Goal: Transaction & Acquisition: Subscribe to service/newsletter

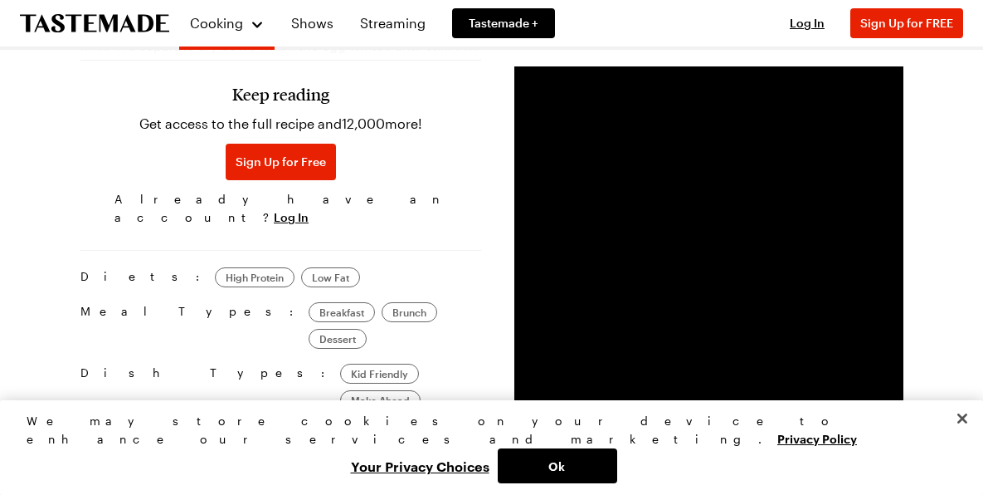
scroll to position [1162, 0]
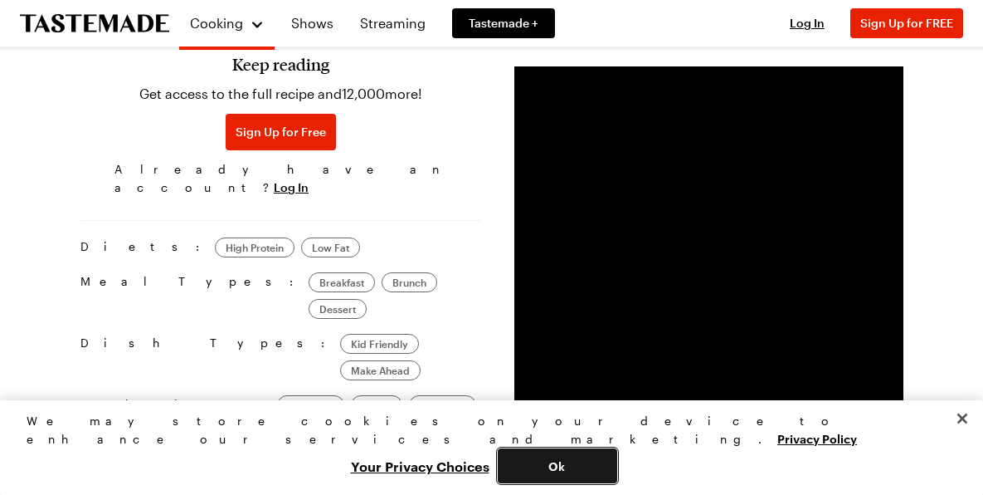
click at [617, 471] on button "Ok" at bounding box center [558, 465] width 120 height 35
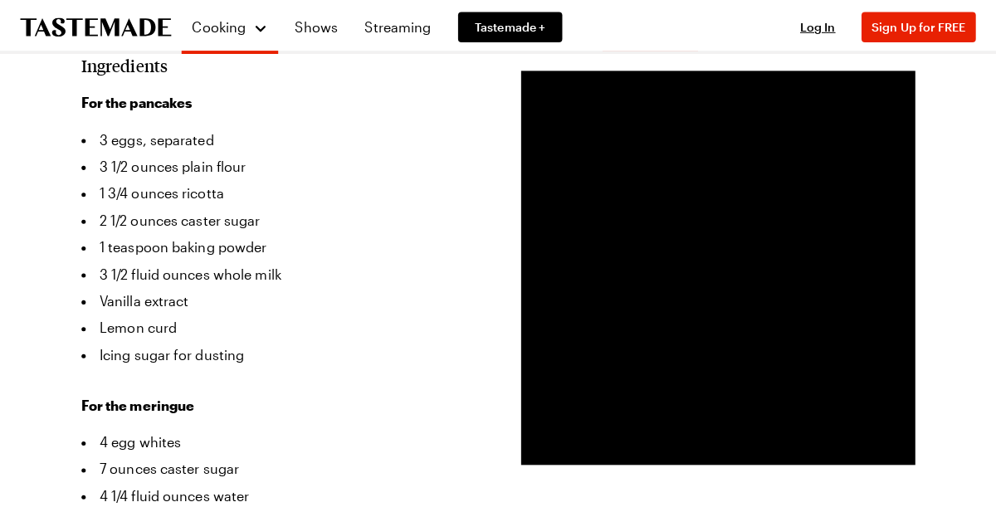
scroll to position [415, 0]
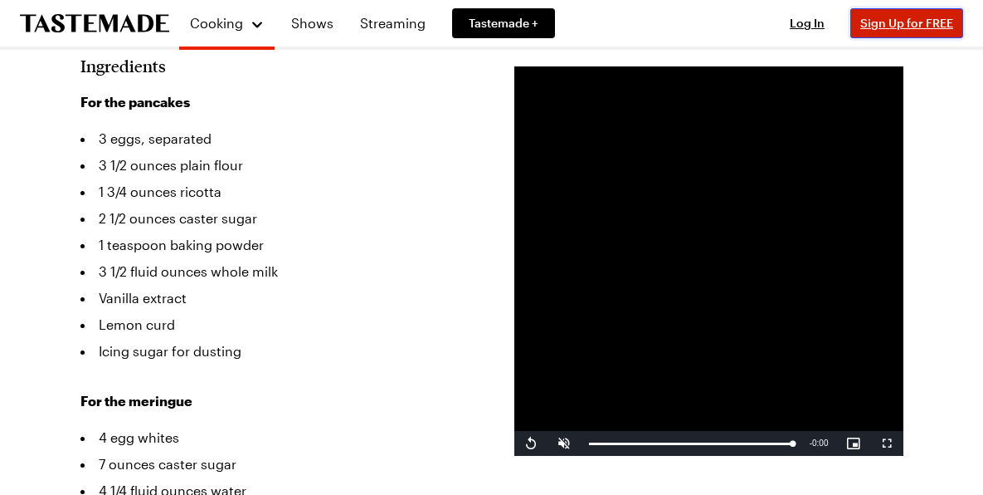
click at [899, 28] on span "Sign Up for FREE" at bounding box center [907, 23] width 93 height 14
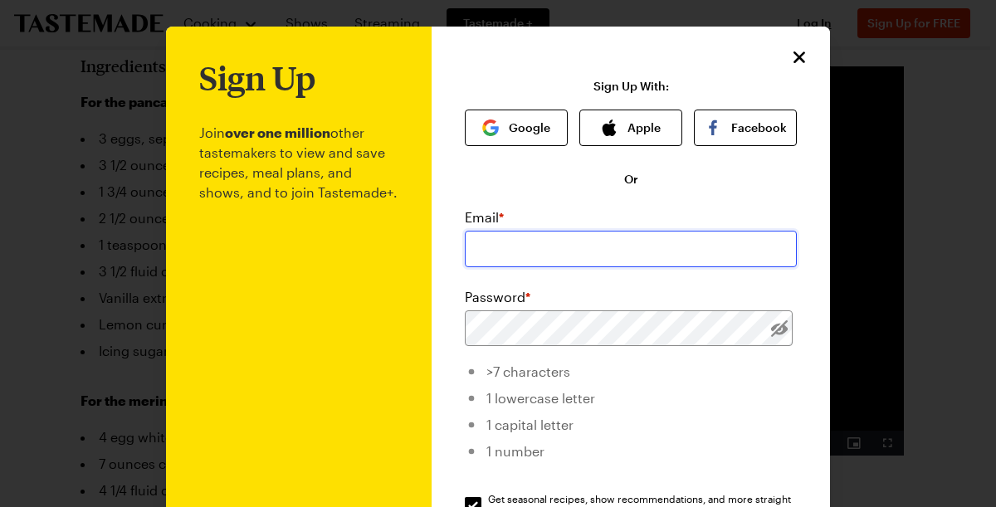
click at [528, 247] on input "email" at bounding box center [631, 249] width 332 height 37
type input "[PERSON_NAME][EMAIL_ADDRESS][DOMAIN_NAME]"
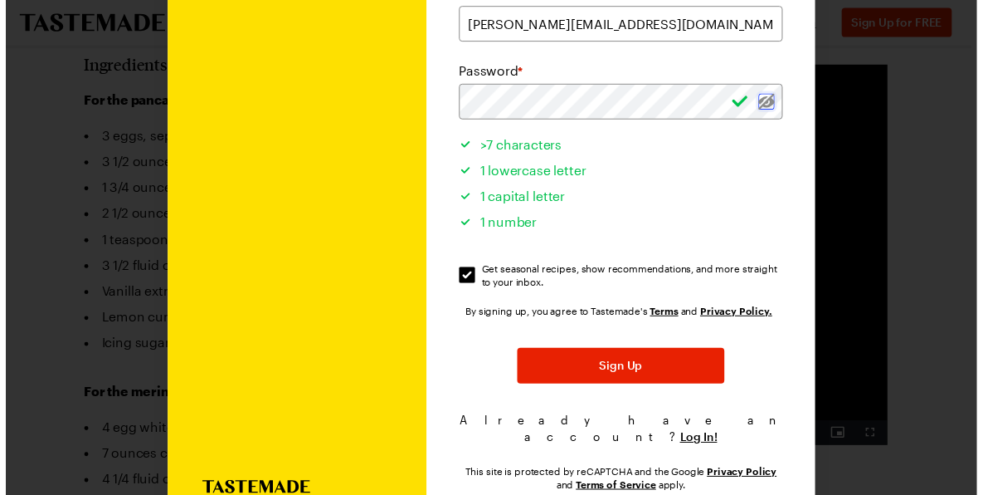
scroll to position [249, 0]
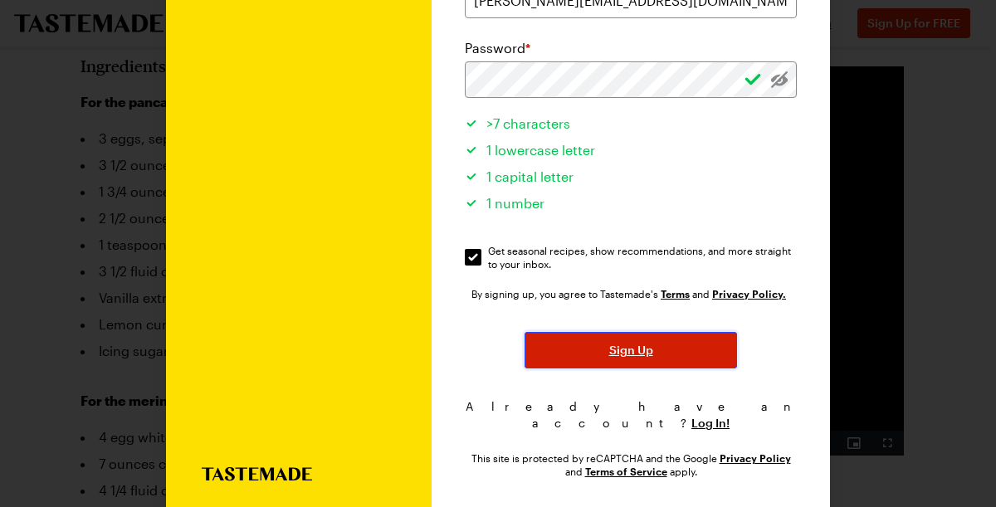
click at [609, 344] on span "Sign Up" at bounding box center [631, 350] width 44 height 17
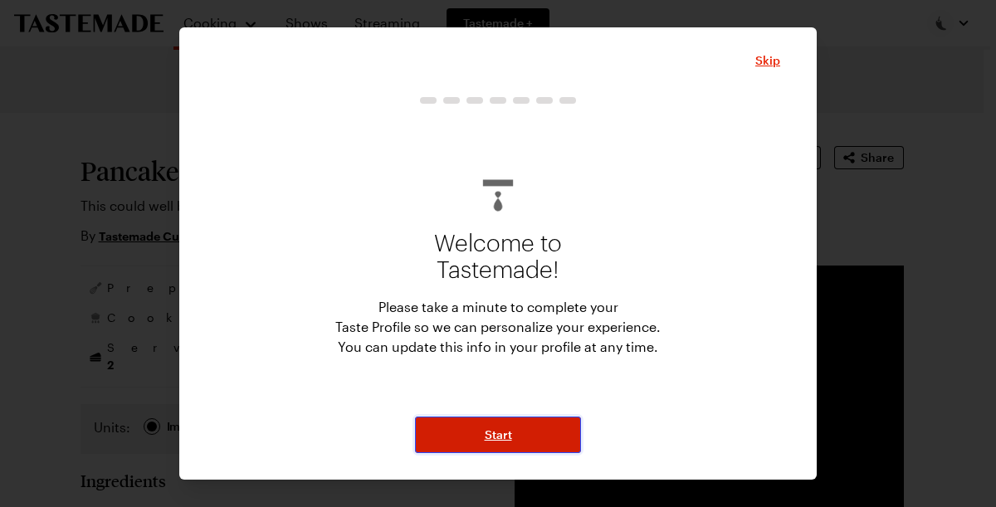
drag, startPoint x: 490, startPoint y: 437, endPoint x: 501, endPoint y: 417, distance: 23.1
click at [490, 437] on span "Start" at bounding box center [498, 435] width 27 height 17
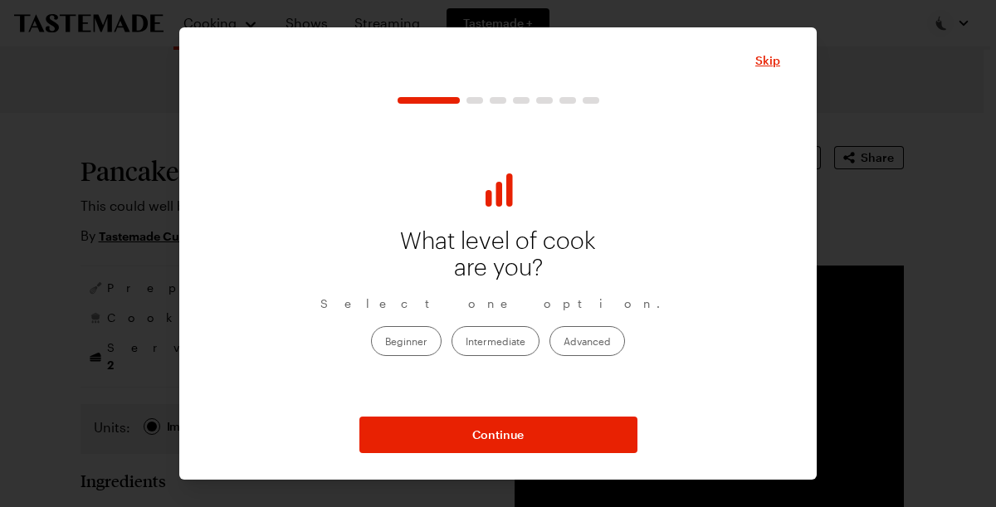
click at [473, 334] on label "Intermediate" at bounding box center [495, 341] width 88 height 30
click at [466, 342] on input "Intermediate" at bounding box center [466, 342] width 0 height 0
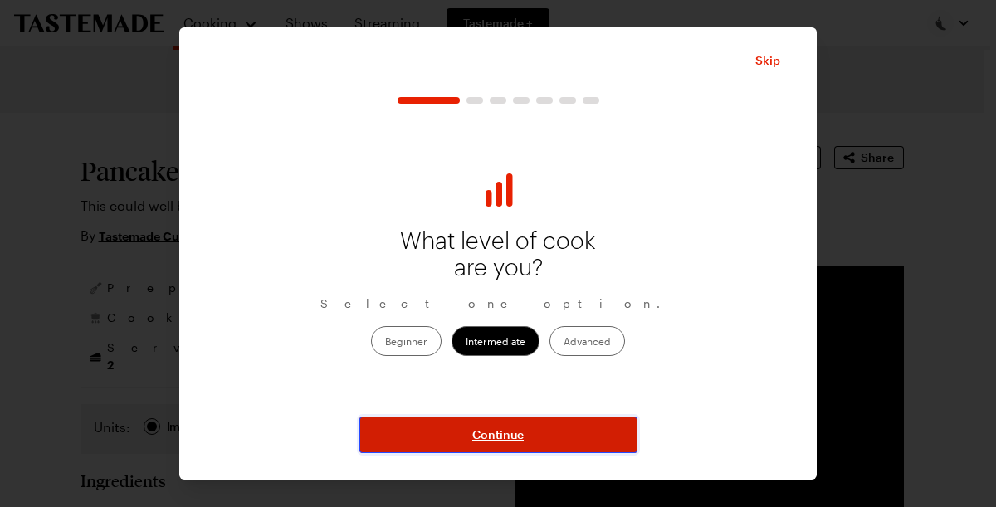
click at [485, 427] on span "Continue" at bounding box center [497, 435] width 51 height 17
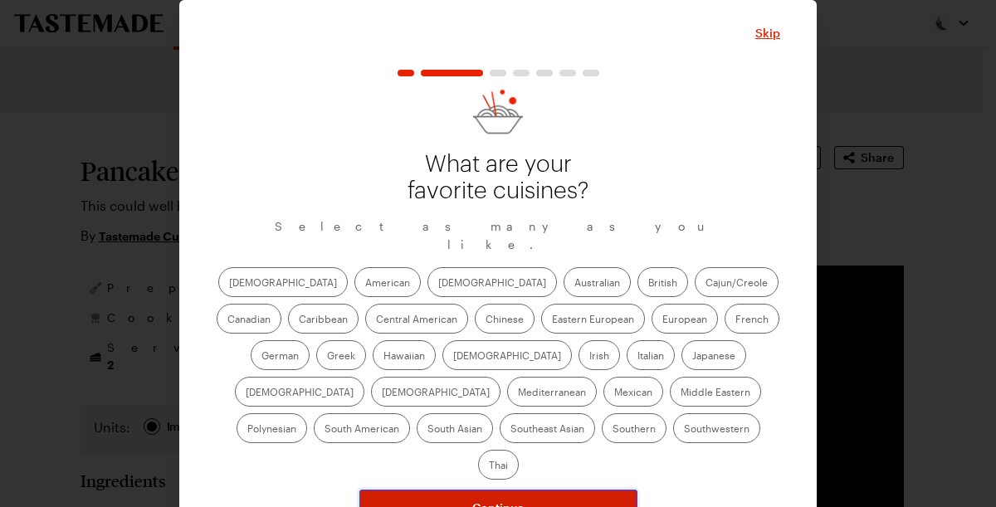
click at [495, 494] on span "Continue" at bounding box center [497, 508] width 51 height 17
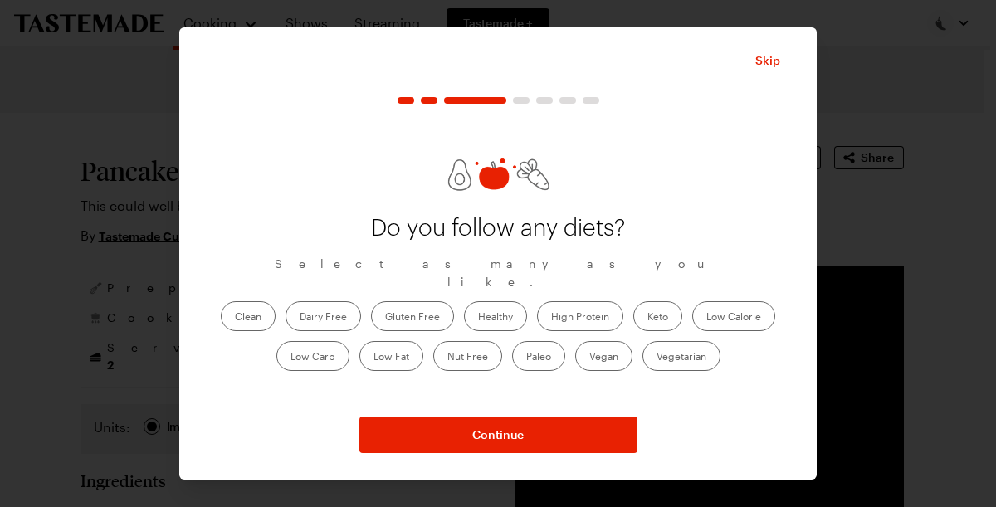
click at [412, 305] on label "Gluten Free" at bounding box center [412, 316] width 83 height 30
click at [385, 318] on Free "Gluten Free" at bounding box center [385, 318] width 0 height 0
click at [320, 304] on label "Dairy Free" at bounding box center [323, 316] width 76 height 30
click at [300, 318] on Free "Dairy Free" at bounding box center [300, 318] width 0 height 0
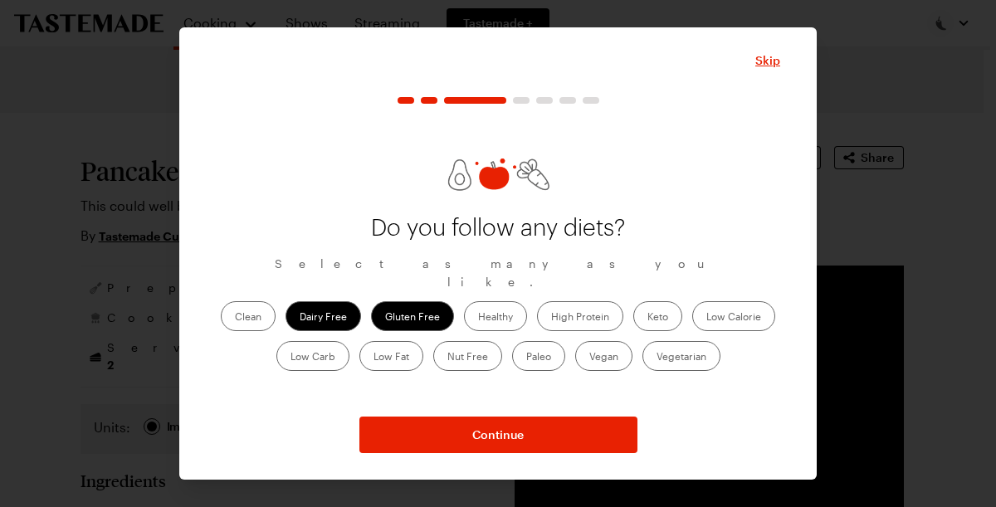
click at [323, 305] on label "Dairy Free" at bounding box center [323, 316] width 76 height 30
click at [300, 318] on Free "Dairy Free" at bounding box center [300, 318] width 0 height 0
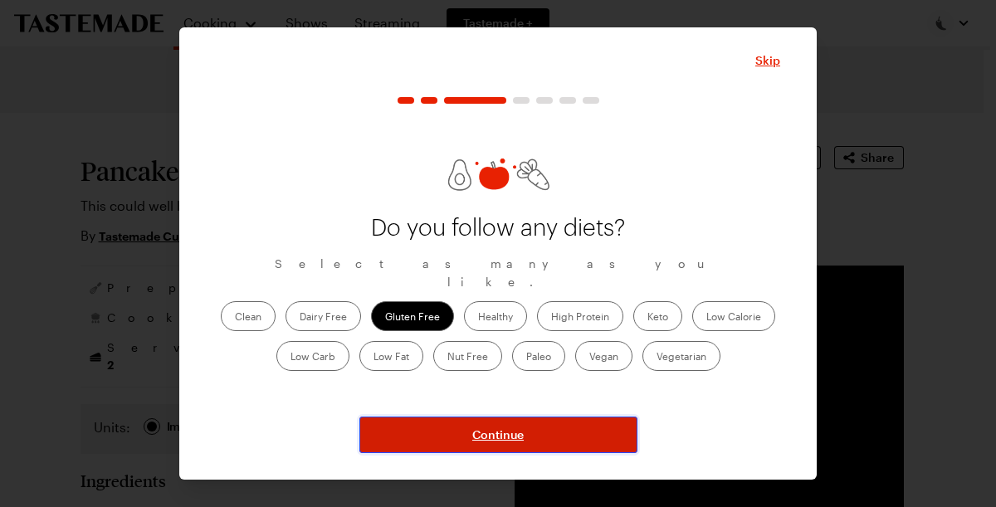
click at [501, 437] on span "Continue" at bounding box center [497, 435] width 51 height 17
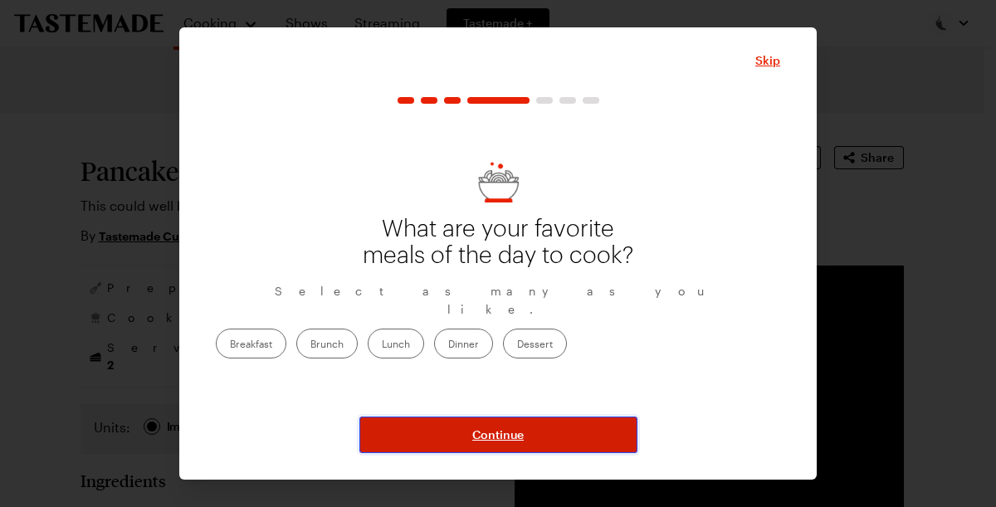
click at [492, 429] on span "Continue" at bounding box center [497, 435] width 51 height 17
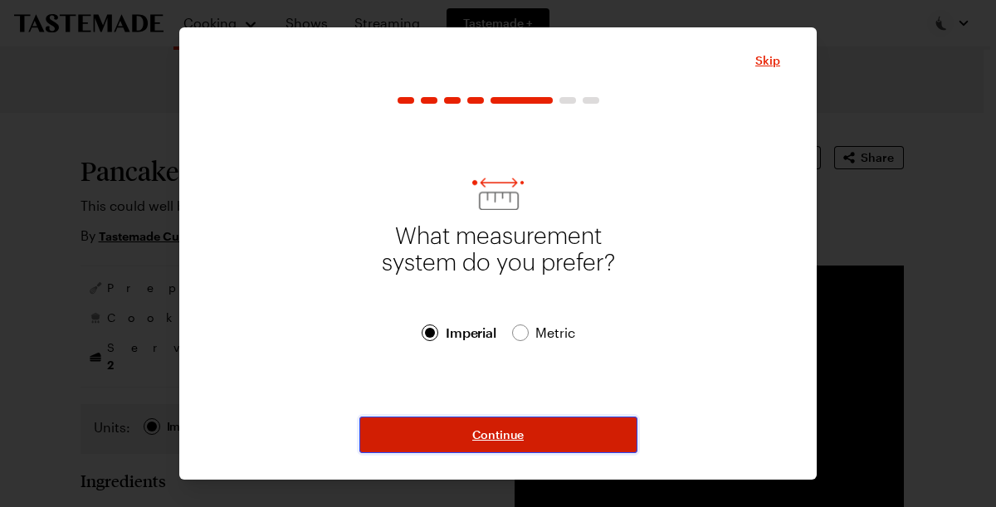
click at [500, 435] on span "Continue" at bounding box center [497, 435] width 51 height 17
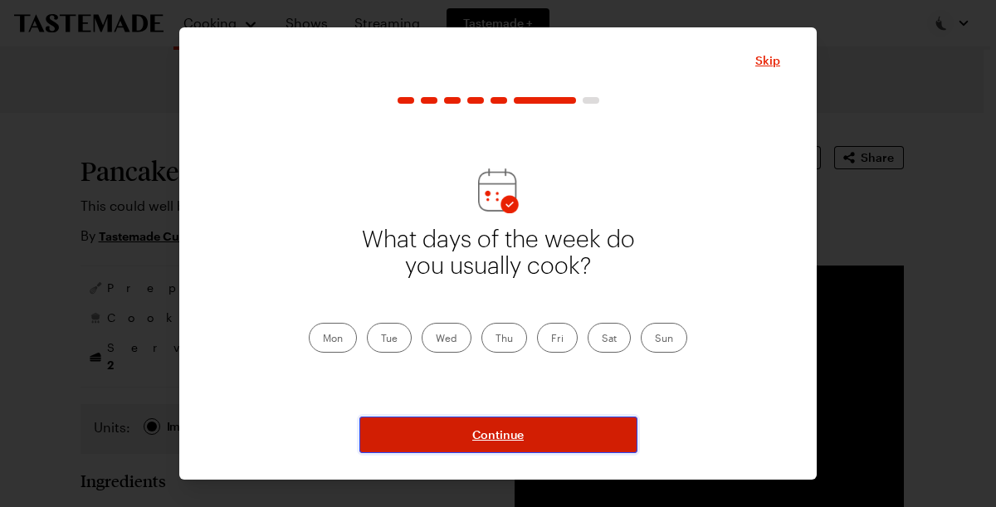
click at [500, 435] on span "Continue" at bounding box center [497, 435] width 51 height 17
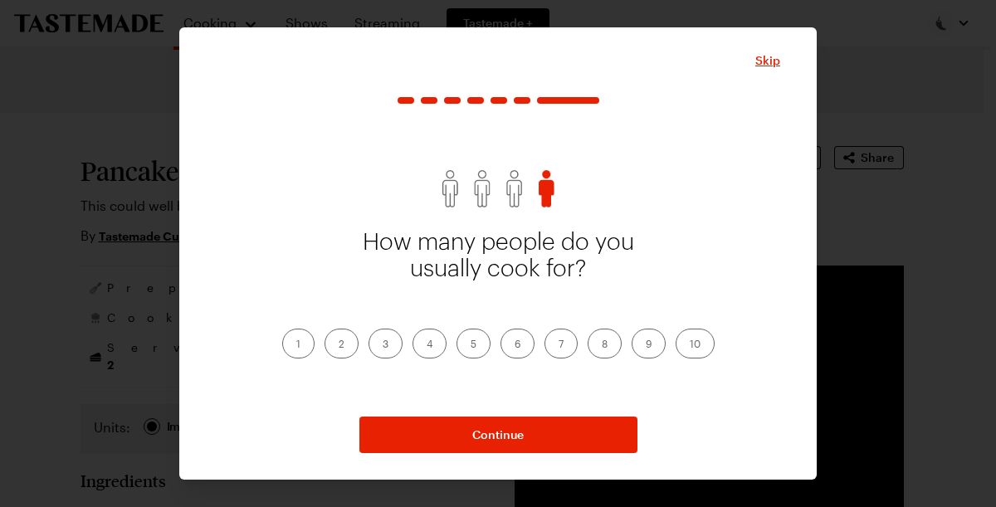
click at [426, 341] on label "4" at bounding box center [429, 344] width 34 height 30
click at [427, 345] on input "4" at bounding box center [427, 345] width 0 height 0
click at [379, 337] on label "3" at bounding box center [385, 344] width 34 height 30
click at [383, 345] on input "3" at bounding box center [383, 345] width 0 height 0
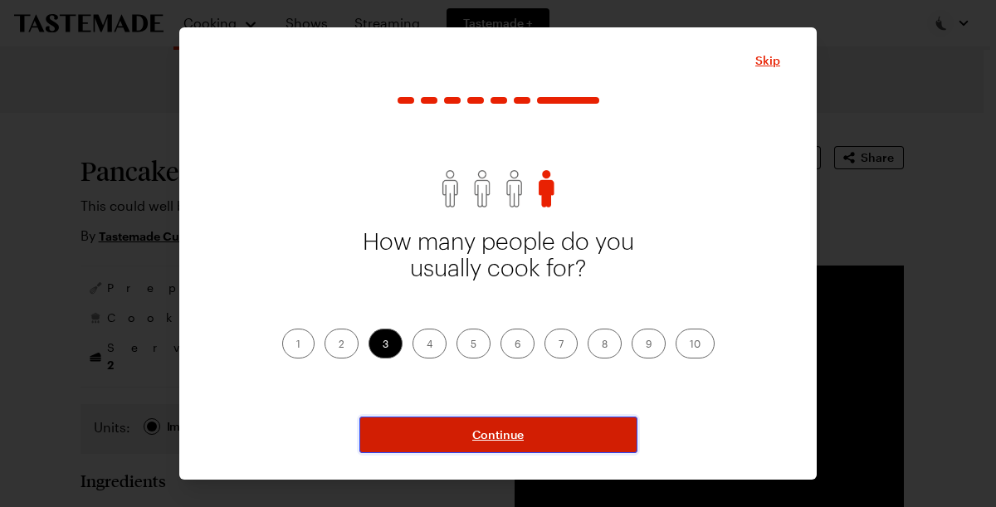
click at [498, 433] on span "Continue" at bounding box center [497, 435] width 51 height 17
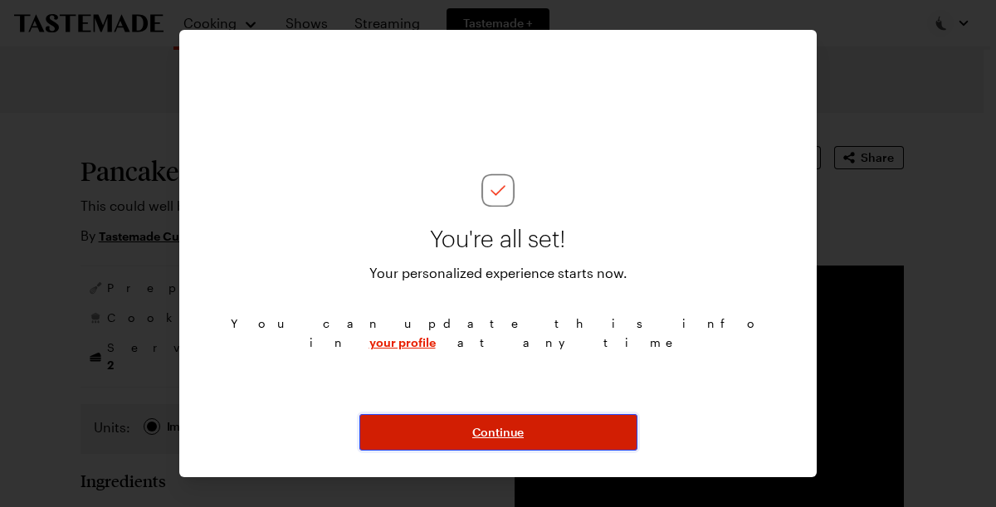
click at [497, 434] on span "Continue" at bounding box center [497, 432] width 51 height 17
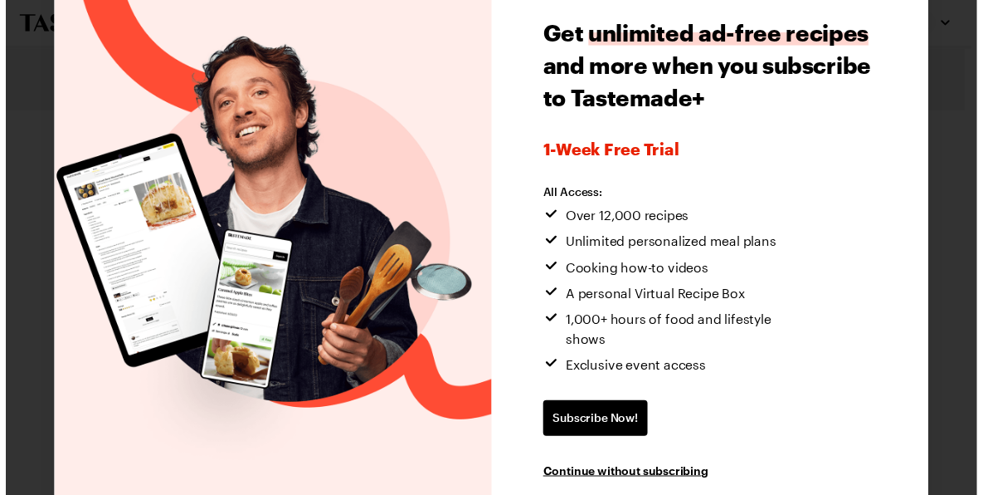
scroll to position [52, 0]
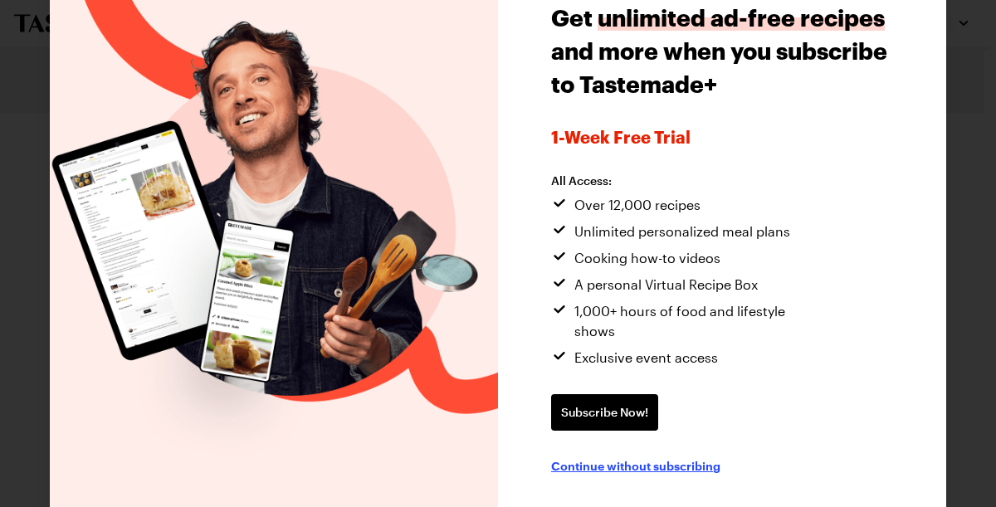
click at [644, 457] on span "Continue without subscribing" at bounding box center [635, 465] width 169 height 17
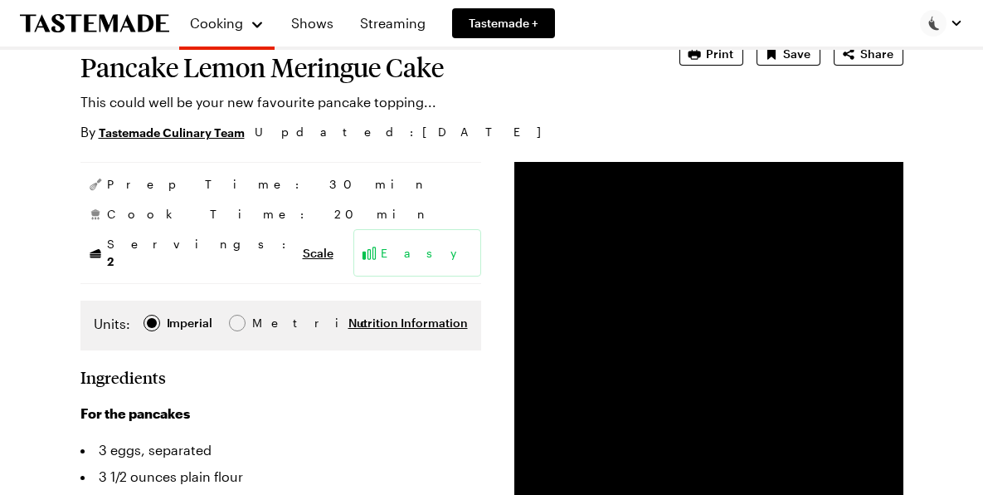
scroll to position [0, 0]
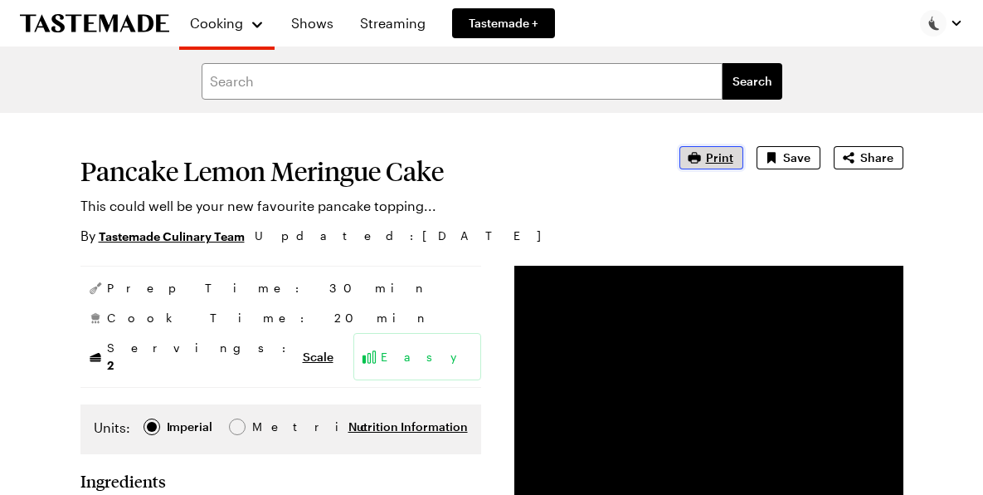
click at [725, 159] on span "Print" at bounding box center [719, 157] width 27 height 17
click at [769, 155] on icon "Save recipe" at bounding box center [771, 157] width 8 height 11
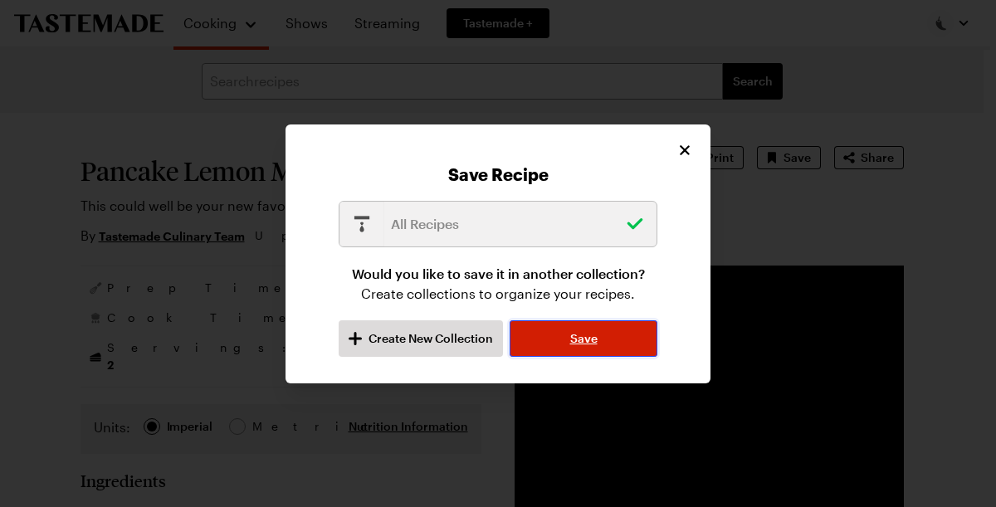
click at [573, 335] on span "Save" at bounding box center [583, 338] width 27 height 17
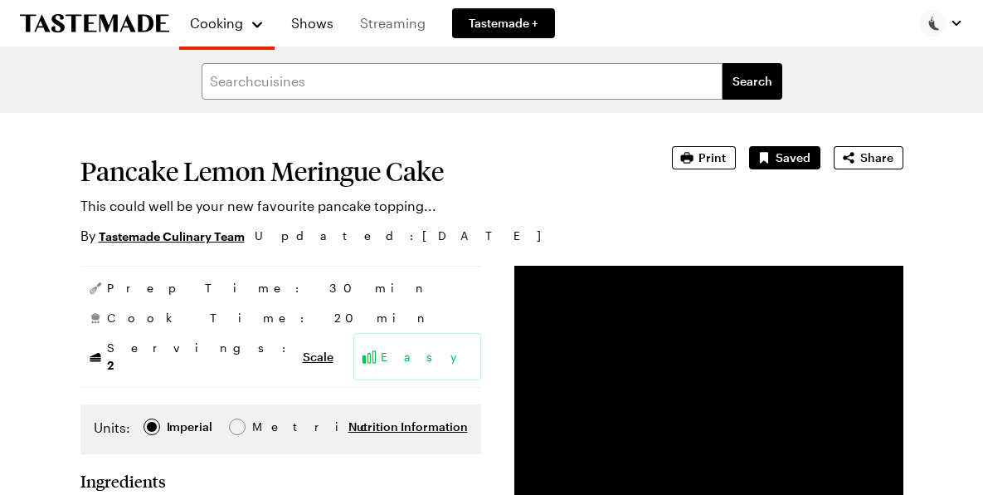
click at [405, 19] on link "Streaming" at bounding box center [392, 23] width 85 height 46
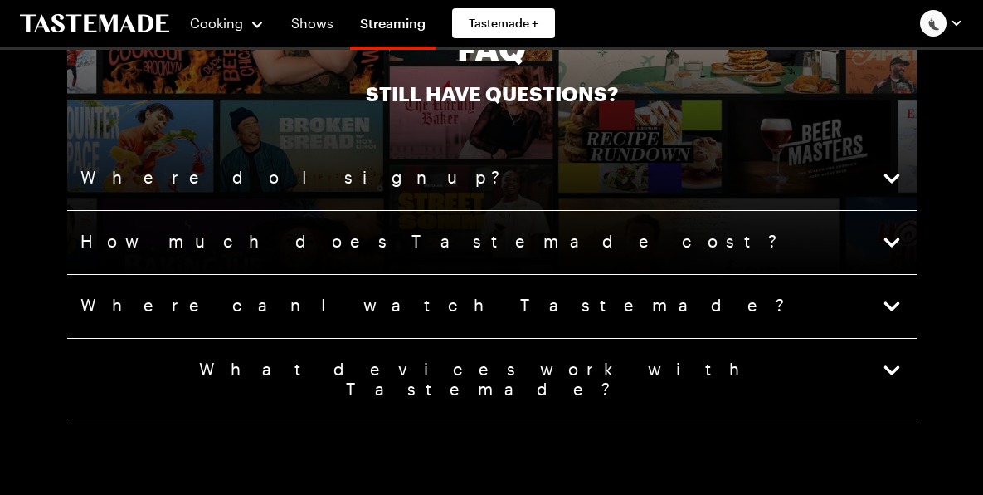
scroll to position [3900, 0]
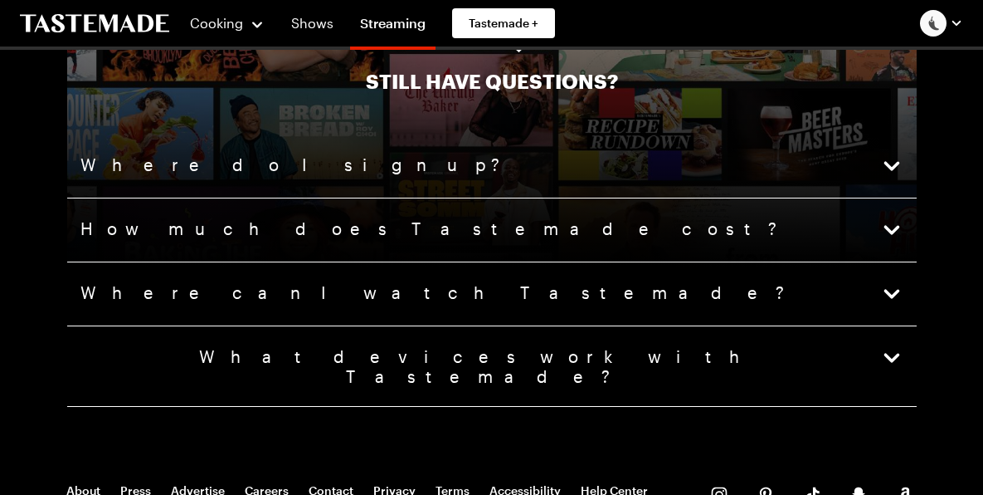
click at [892, 218] on icon "button" at bounding box center [891, 229] width 23 height 23
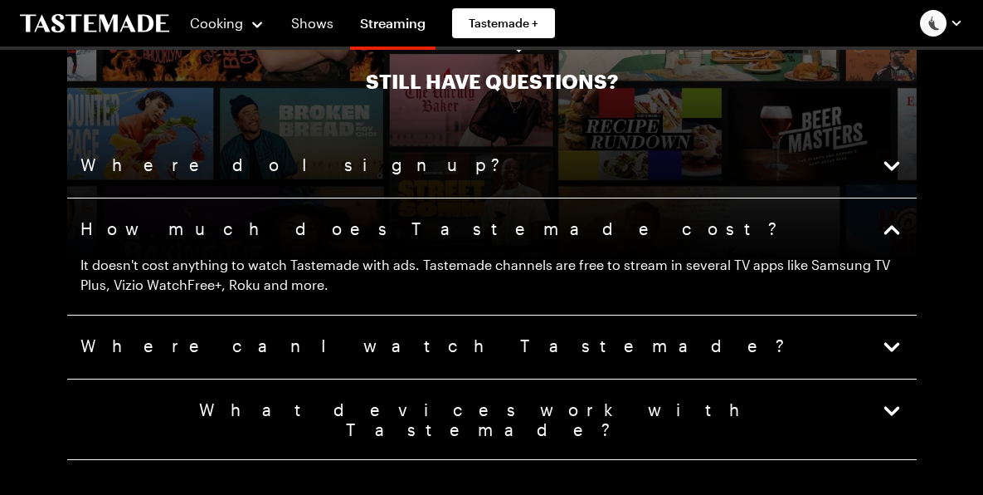
click at [890, 340] on icon "button" at bounding box center [891, 346] width 23 height 23
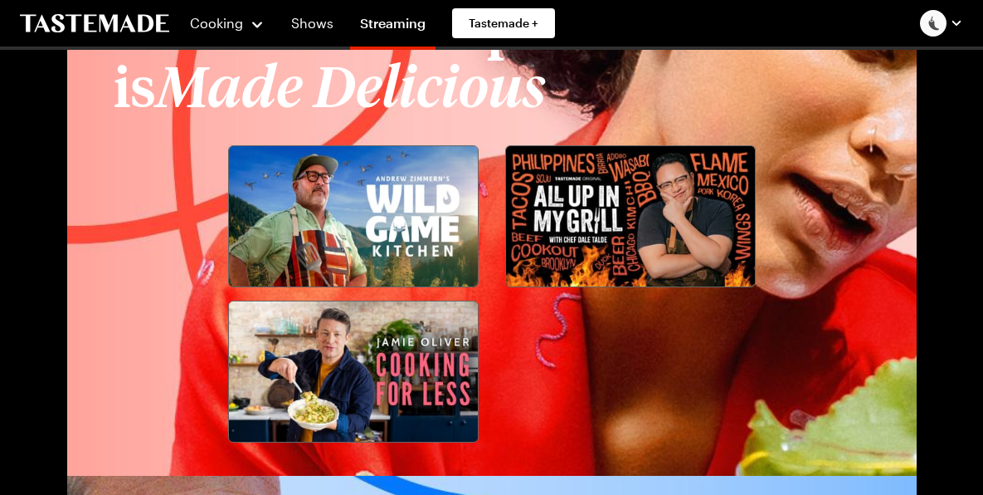
scroll to position [1660, 0]
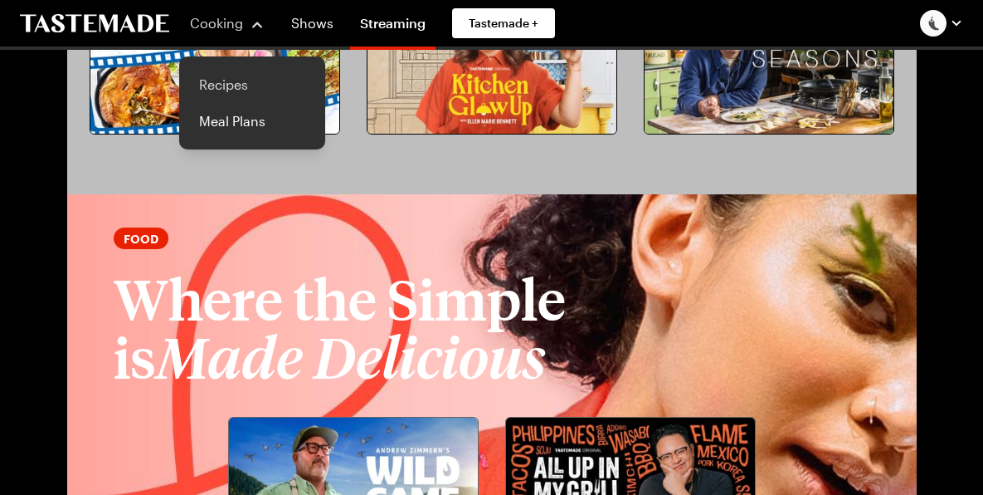
click at [212, 75] on link "Recipes" at bounding box center [252, 84] width 126 height 37
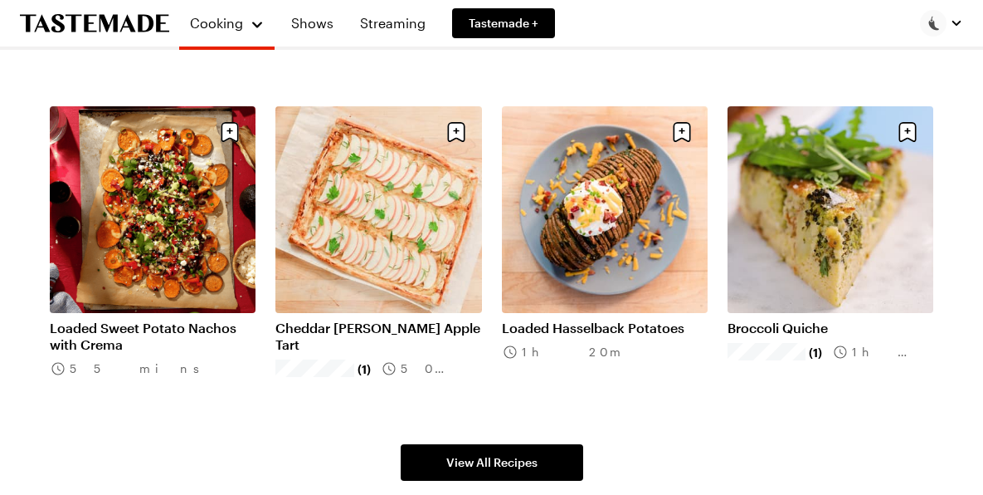
scroll to position [830, 0]
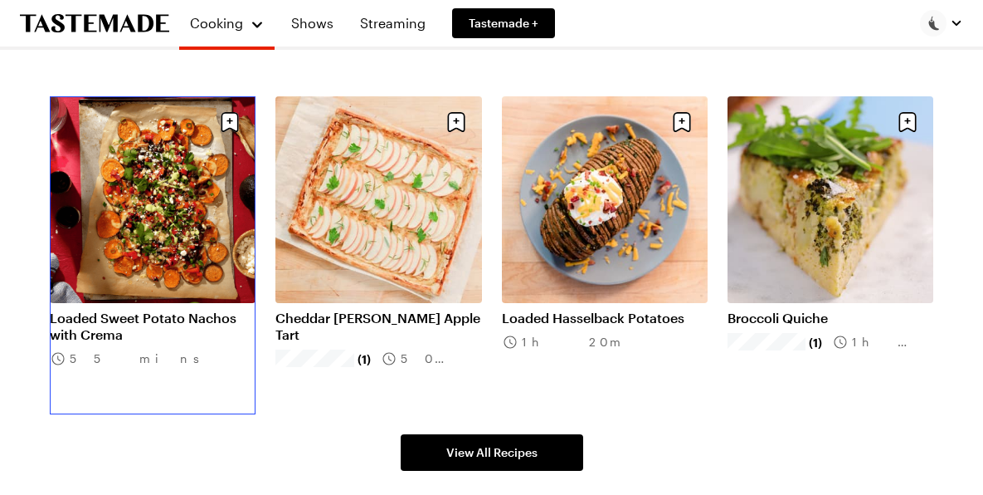
click at [138, 317] on link "Loaded Sweet Potato Nachos with Crema" at bounding box center [153, 326] width 206 height 33
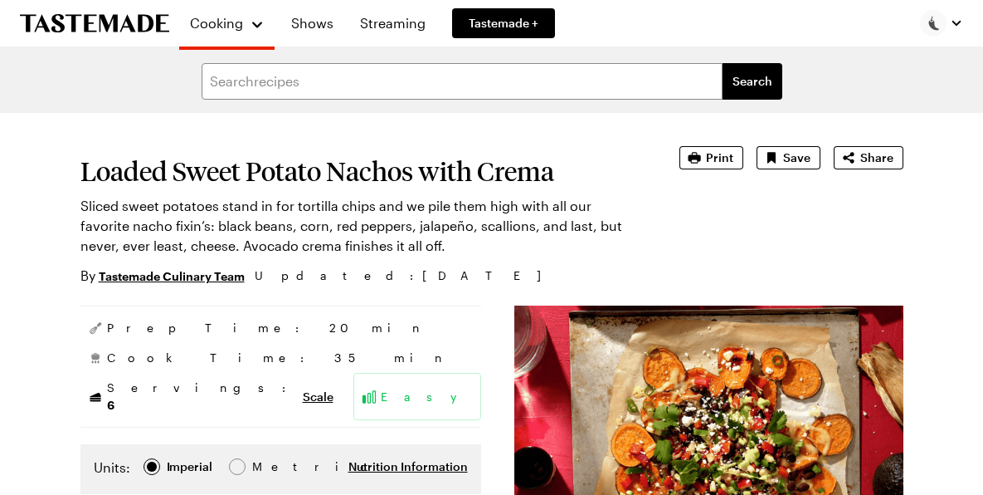
type textarea "x"
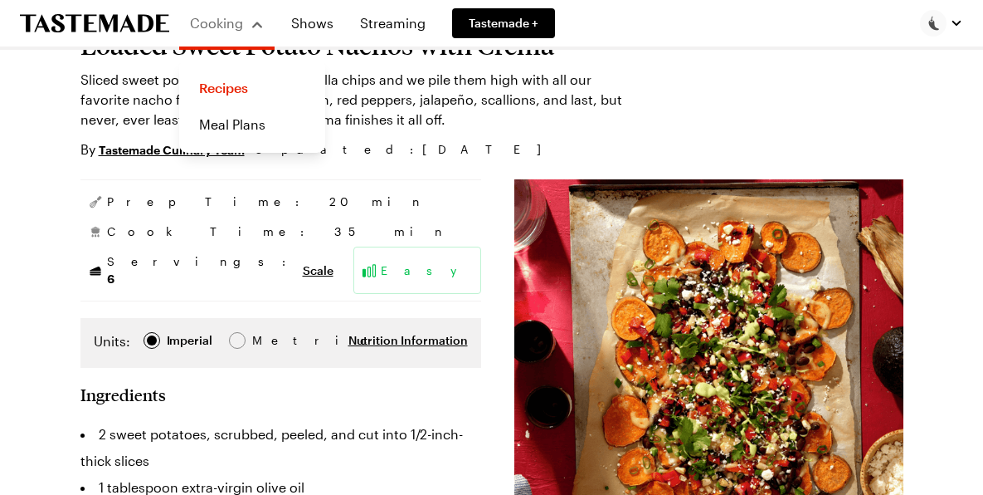
scroll to position [83, 0]
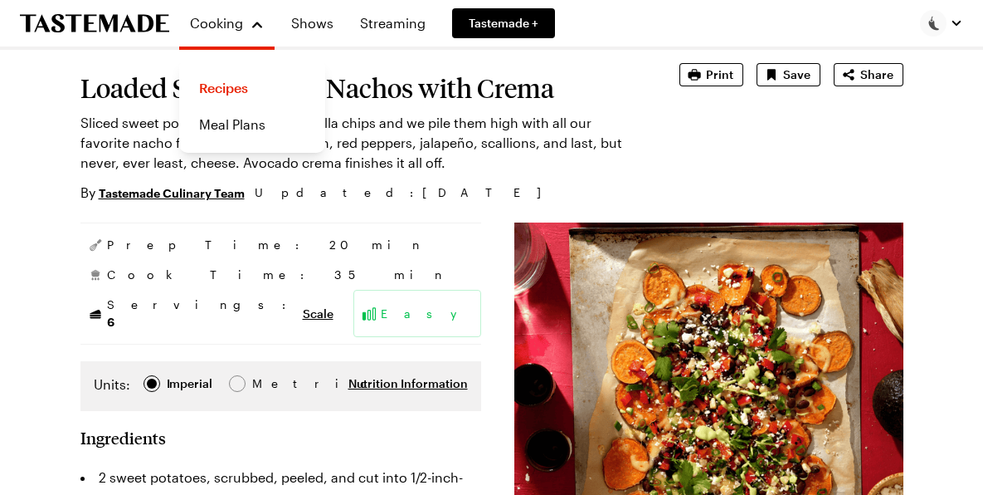
click at [117, 28] on icon "To Tastemade Home Page" at bounding box center [94, 23] width 149 height 19
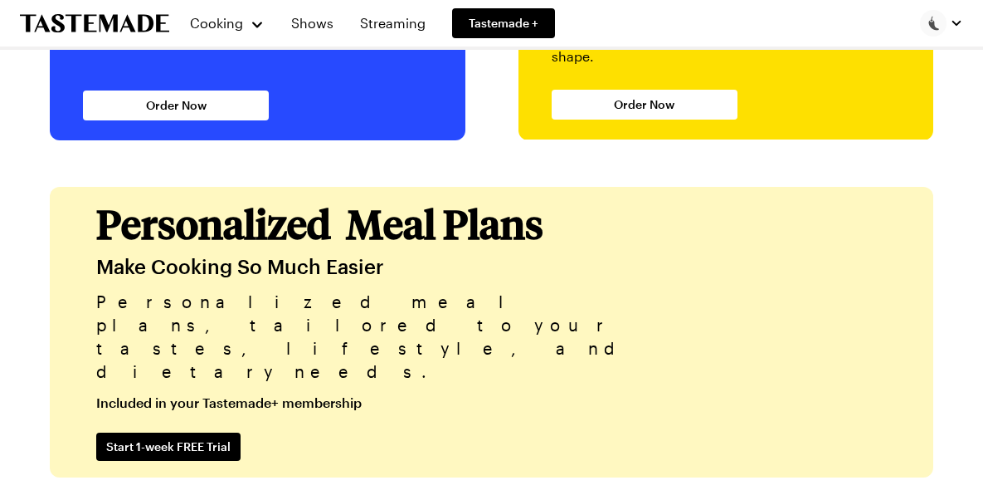
scroll to position [3651, 0]
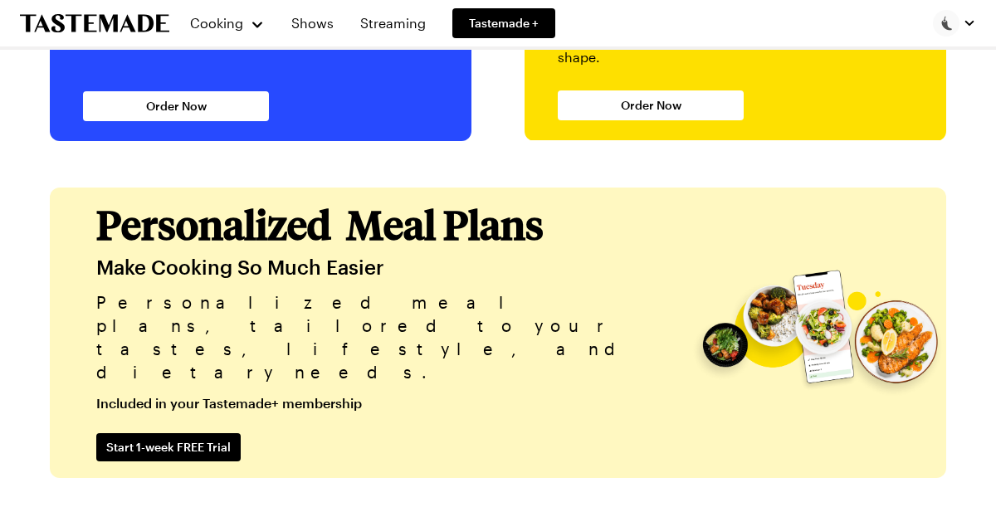
click at [955, 20] on button "button" at bounding box center [954, 23] width 43 height 27
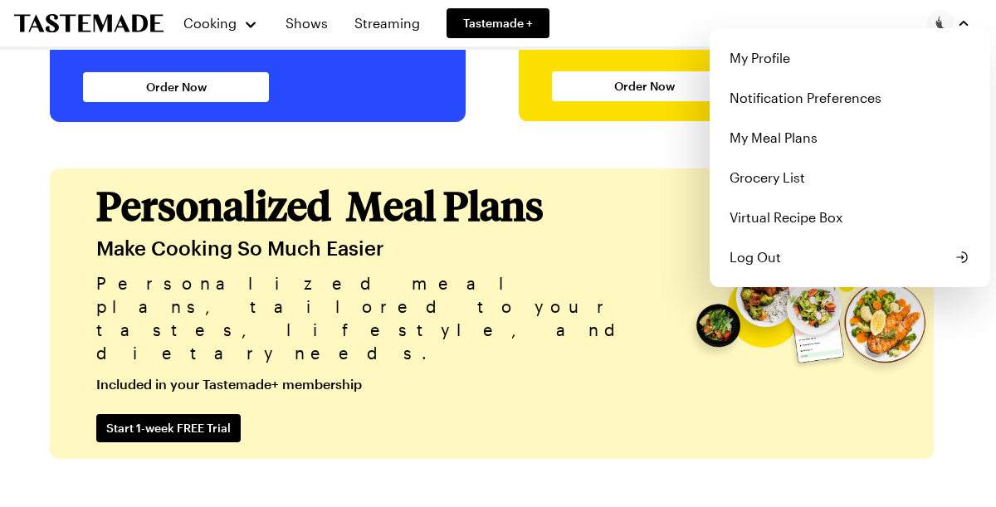
click at [488, 25] on div "Cooking Shows Streaming Tastemade + My Profile Notification Preferences My Meal…" at bounding box center [492, 23] width 996 height 46
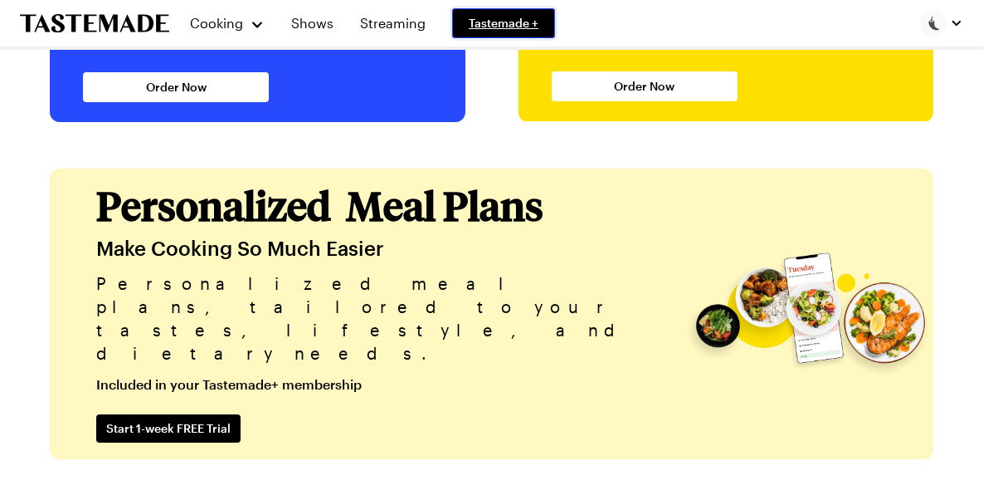
click at [488, 25] on span "Tastemade +" at bounding box center [504, 23] width 70 height 17
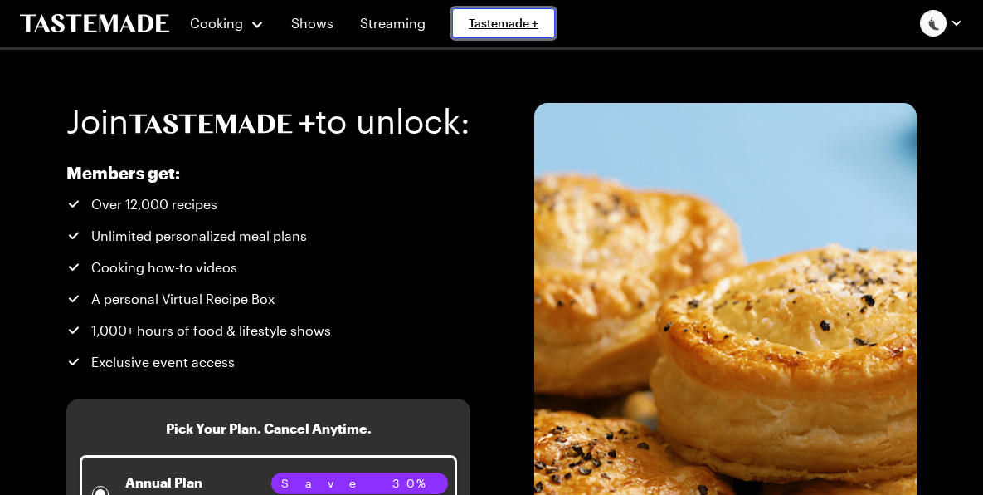
scroll to position [83, 0]
